Goal: Task Accomplishment & Management: Manage account settings

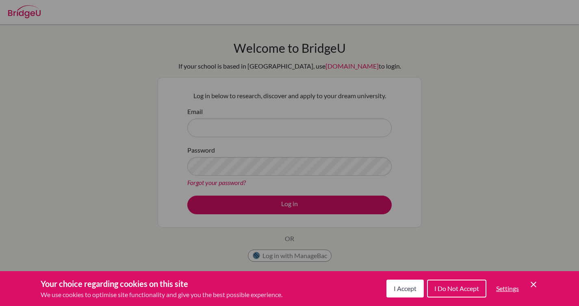
click at [250, 112] on div "Cookie Preferences" at bounding box center [289, 153] width 579 height 306
click at [404, 289] on span "I Accept" at bounding box center [404, 289] width 23 height 8
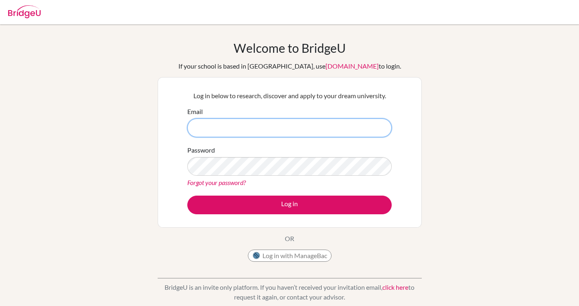
click at [315, 127] on input "Email" at bounding box center [289, 128] width 204 height 19
type input "Kaelen.Chong@iswa.wa.edu.au"
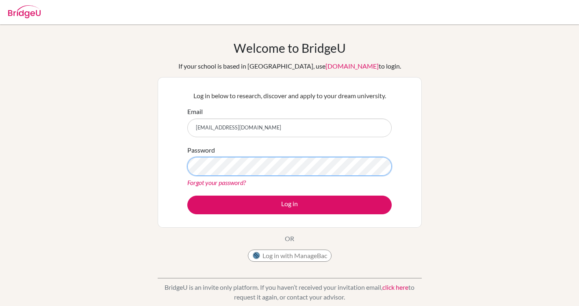
click at [187, 196] on button "Log in" at bounding box center [289, 205] width 204 height 19
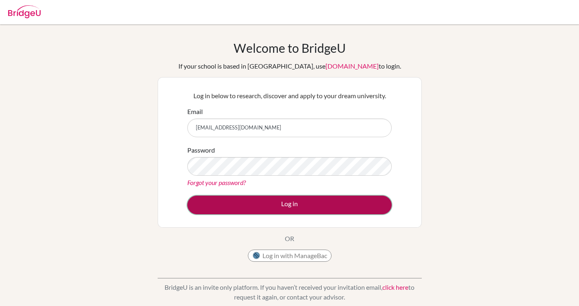
click at [290, 197] on button "Log in" at bounding box center [289, 205] width 204 height 19
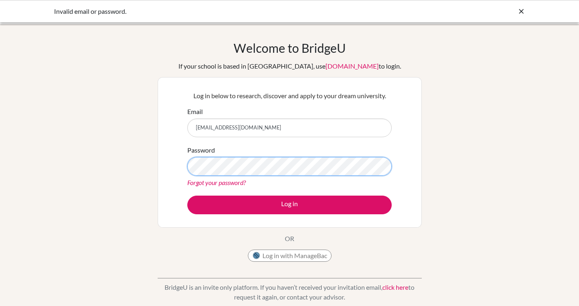
click at [187, 196] on button "Log in" at bounding box center [289, 205] width 204 height 19
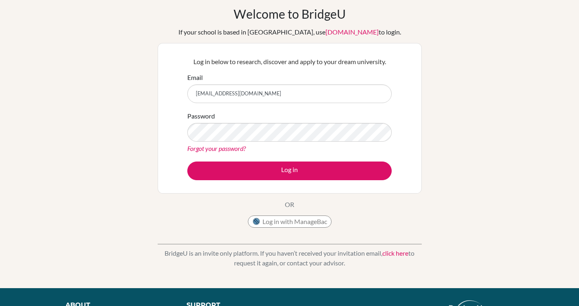
scroll to position [34, 0]
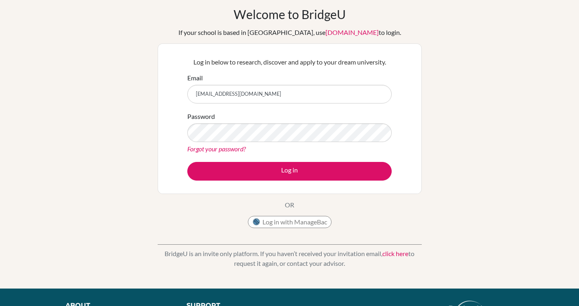
click at [386, 252] on link "click here" at bounding box center [395, 254] width 26 height 8
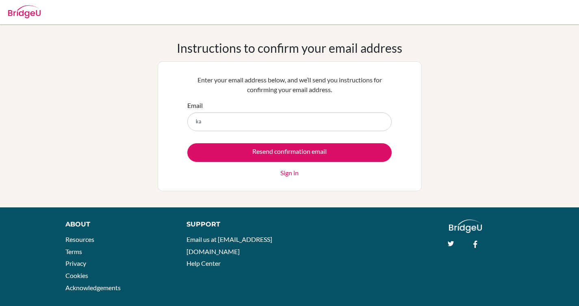
type input "[EMAIL_ADDRESS][DOMAIN_NAME]"
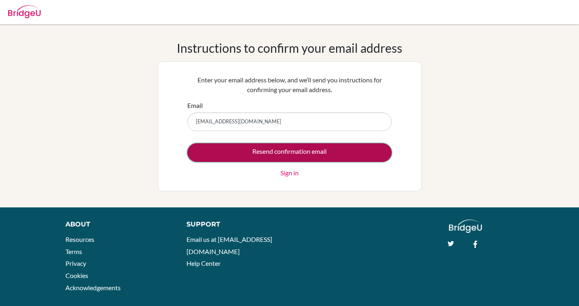
click at [298, 157] on input "Resend confirmation email" at bounding box center [289, 152] width 204 height 19
